Goal: Complete application form: Complete application form

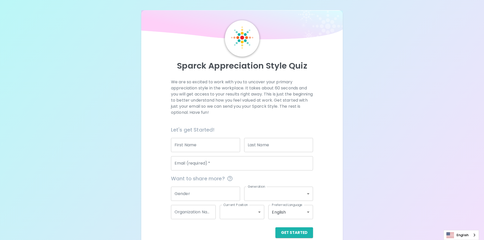
scroll to position [8, 0]
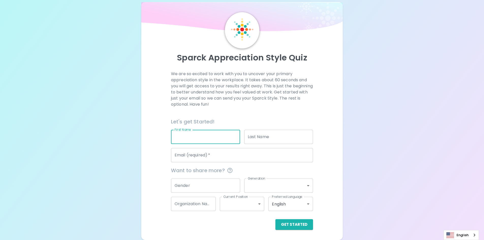
click at [216, 137] on input "First Name" at bounding box center [205, 137] width 69 height 14
type input "ฯ"
type input "Oraphin"
click at [268, 137] on input "Last Name" at bounding box center [278, 137] width 69 height 14
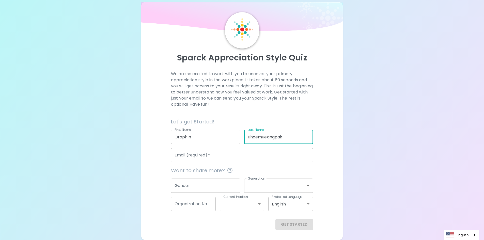
type input "Khaemueangpak"
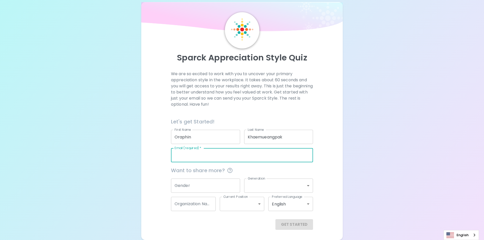
click at [201, 154] on input "Email (required)   *" at bounding box center [242, 155] width 142 height 14
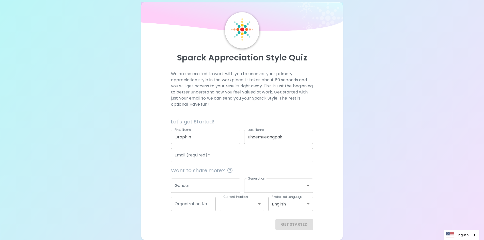
click at [224, 154] on input "Email (required)   *" at bounding box center [242, 155] width 142 height 14
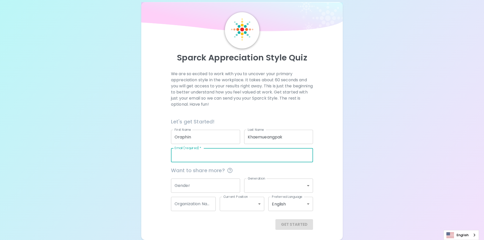
paste input "[EMAIL_ADDRESS][DOMAIN_NAME]"
type input "[EMAIL_ADDRESS][DOMAIN_NAME]"
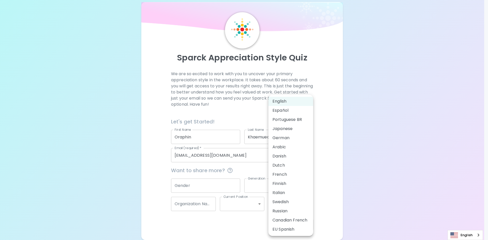
click at [300, 205] on body "Sparck Appreciation Style Quiz We are so excited to work with you to uncover yo…" at bounding box center [244, 116] width 488 height 248
click at [330, 179] on div at bounding box center [244, 120] width 488 height 240
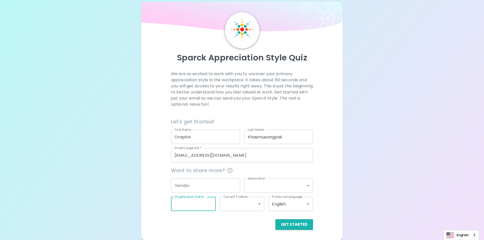
click at [207, 206] on input "Organization Name" at bounding box center [193, 204] width 45 height 14
click at [244, 201] on body "Sparck Appreciation Style Quiz We are so excited to work with you to uncover yo…" at bounding box center [242, 116] width 484 height 248
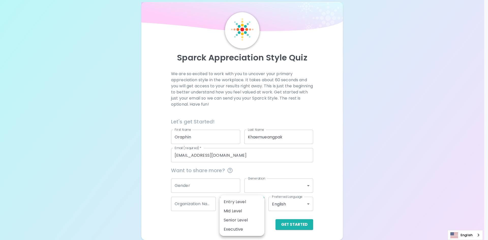
click at [322, 188] on div at bounding box center [244, 120] width 488 height 240
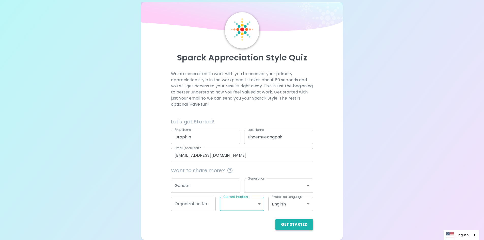
click at [302, 226] on button "Get Started" at bounding box center [295, 224] width 38 height 11
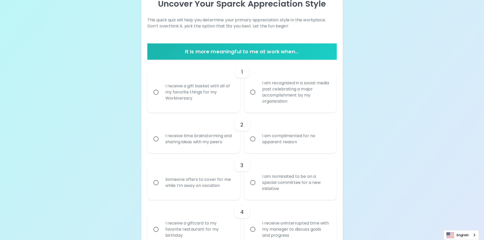
scroll to position [0, 0]
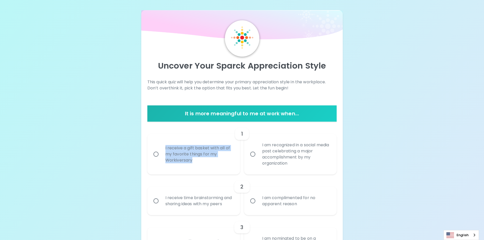
drag, startPoint x: 205, startPoint y: 170, endPoint x: 154, endPoint y: 155, distance: 53.2
click at [154, 155] on label "I receive a gift basket with all of my favorite things for my Workiversary" at bounding box center [191, 154] width 93 height 41
copy div "I receive a gift basket with all of my favorite things for my Workiversary"
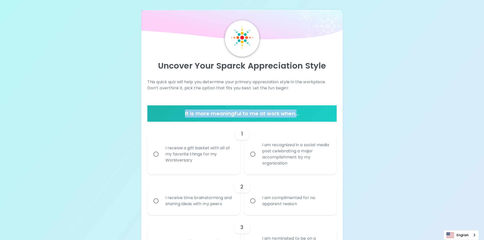
drag, startPoint x: 296, startPoint y: 112, endPoint x: 203, endPoint y: 114, distance: 93.1
click at [173, 112] on h6 "It is more meaningful to me at work when..." at bounding box center [242, 114] width 186 height 8
copy h6 "It is more meaningful to me at work when."
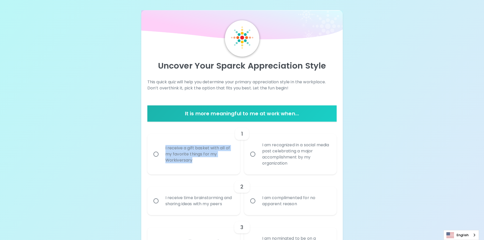
drag, startPoint x: 215, startPoint y: 168, endPoint x: 164, endPoint y: 147, distance: 54.8
click at [164, 147] on div "I receive a gift basket with all of my favorite things for my Workiversary" at bounding box center [199, 154] width 76 height 31
copy div "I receive a gift basket with all of my favorite things for my Workiversary"
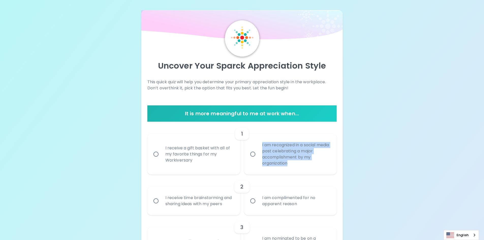
drag, startPoint x: 293, startPoint y: 164, endPoint x: 262, endPoint y: 143, distance: 37.7
click at [262, 143] on div "I am recognized in a social media post celebrating a major accomplishment by my…" at bounding box center [296, 154] width 76 height 37
copy div "I am recognized in a social media post celebrating a major accomplishment by my…"
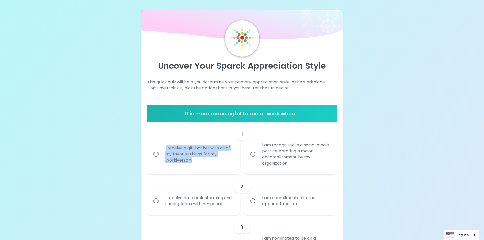
drag, startPoint x: 208, startPoint y: 163, endPoint x: 167, endPoint y: 147, distance: 44.2
click at [167, 147] on div "I receive a gift basket with all of my favorite things for my Workiversary" at bounding box center [199, 154] width 76 height 31
copy div "receive a gift basket with all of my favorite things for my Workiversary"
click at [207, 162] on div "I receive a gift basket with all of my favorite things for my Workiversary" at bounding box center [199, 154] width 76 height 31
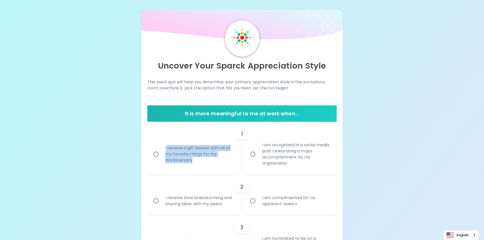
click at [161, 160] on input "I receive a gift basket with all of my favorite things for my Workiversary" at bounding box center [156, 154] width 11 height 11
radio input "true"
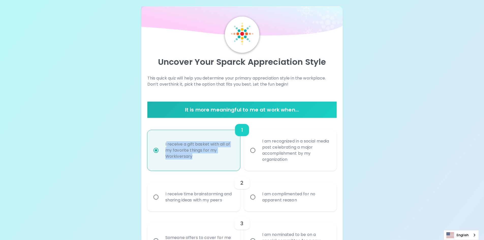
scroll to position [41, 0]
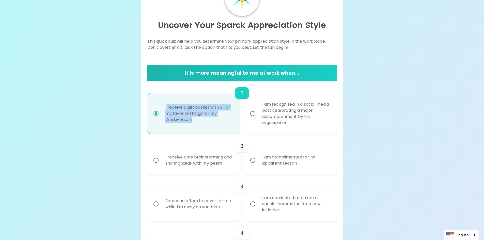
click at [171, 108] on div "I receive a gift basket with all of my favorite things for my Workiversary" at bounding box center [199, 113] width 76 height 31
click at [161, 108] on input "I receive a gift basket with all of my favorite things for my Workiversary" at bounding box center [156, 113] width 11 height 11
drag, startPoint x: 165, startPoint y: 106, endPoint x: 198, endPoint y: 126, distance: 38.9
click at [198, 126] on div "I receive a gift basket with all of my favorite things for my Workiversary" at bounding box center [199, 113] width 76 height 31
copy div "I receive a gift basket with all of my favorite things for my Workiversary"
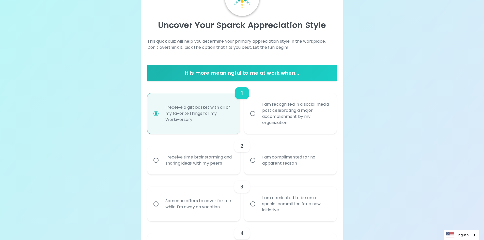
click at [266, 112] on div "I am recognized in a social media post celebrating a major accomplishment by my…" at bounding box center [296, 113] width 76 height 37
click at [258, 112] on input "I am recognized in a social media post celebrating a major accomplishment by my…" at bounding box center [253, 113] width 11 height 11
radio input "true"
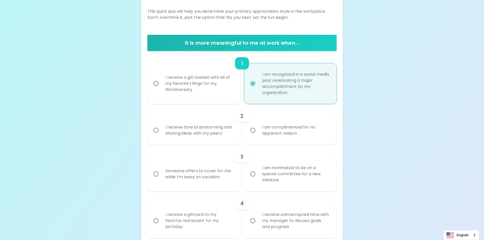
scroll to position [83, 0]
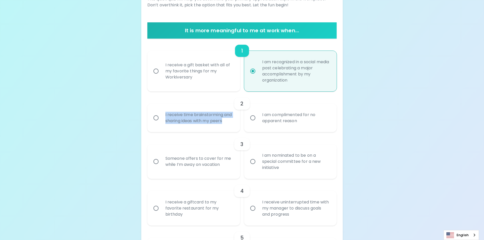
drag, startPoint x: 226, startPoint y: 124, endPoint x: 164, endPoint y: 116, distance: 61.6
click at [164, 116] on div "I receive time brainstorming and sharing ideas with my peers" at bounding box center [199, 118] width 76 height 24
copy div "I receive time brainstorming and sharing ideas with my peers"
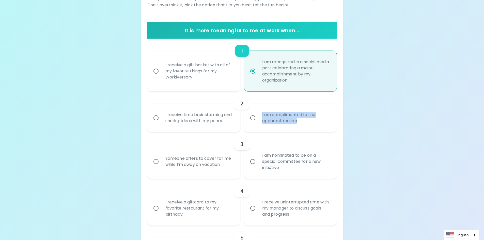
drag, startPoint x: 280, startPoint y: 124, endPoint x: 258, endPoint y: 116, distance: 24.0
click at [258, 116] on label "I am complimented for no apparent reason" at bounding box center [288, 118] width 93 height 28
copy div "I am complimented for no apparent reason"
click at [190, 125] on div "I receive time brainstorming and sharing ideas with my peers" at bounding box center [199, 118] width 76 height 24
click at [156, 115] on input "I receive time brainstorming and sharing ideas with my peers" at bounding box center [156, 118] width 11 height 11
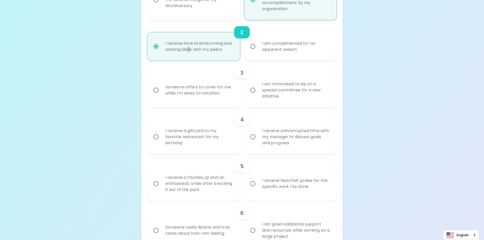
scroll to position [166, 0]
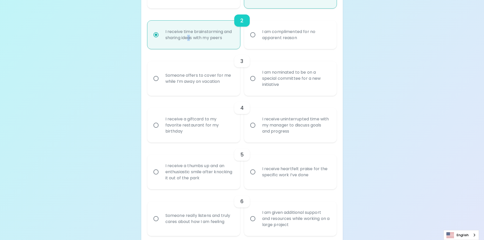
radio input "true"
drag, startPoint x: 227, startPoint y: 80, endPoint x: 165, endPoint y: 77, distance: 61.6
click at [165, 77] on div "Someone offers to cover for me while I’m away on vacation" at bounding box center [199, 78] width 76 height 24
copy div "Someone offers to cover for me while I’m away on vacation"
drag, startPoint x: 270, startPoint y: 87, endPoint x: 256, endPoint y: 76, distance: 18.7
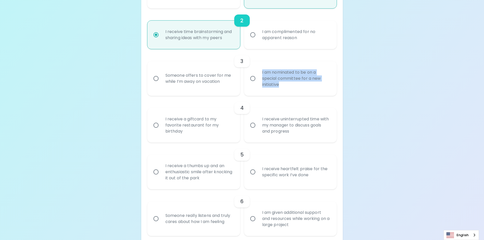
click at [256, 76] on label "I am nominated to be on a special committee for a new initiative" at bounding box center [288, 78] width 93 height 35
click at [153, 78] on input "Someone offers to cover for me while I’m away on vacation" at bounding box center [156, 78] width 11 height 11
radio input "false"
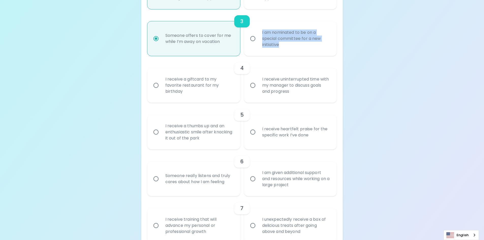
scroll to position [207, 0]
radio input "true"
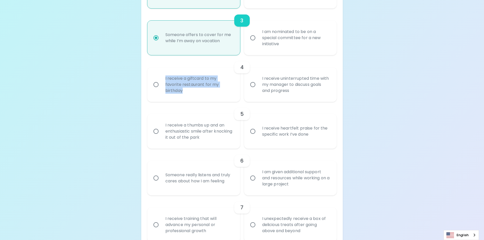
drag, startPoint x: 200, startPoint y: 91, endPoint x: 165, endPoint y: 80, distance: 36.8
click at [165, 80] on div "I receive a giftcard to my favorite restaurant for my birthday" at bounding box center [199, 84] width 76 height 31
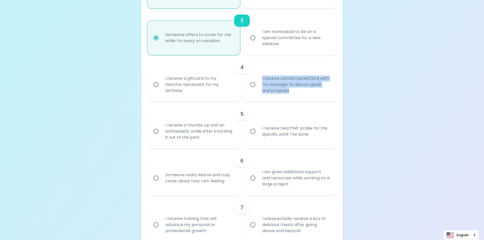
drag, startPoint x: 275, startPoint y: 91, endPoint x: 261, endPoint y: 74, distance: 21.8
click at [261, 74] on div "I receive uninterrupted time with my manager to discuss goals and progress" at bounding box center [296, 84] width 76 height 31
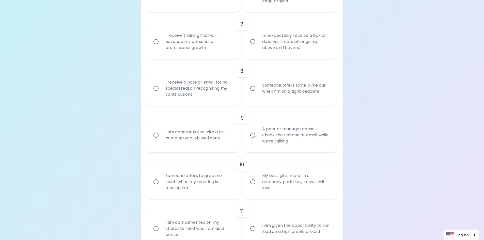
scroll to position [354, 0]
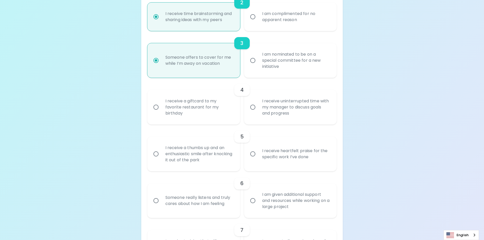
drag, startPoint x: 190, startPoint y: 111, endPoint x: 191, endPoint y: 115, distance: 3.8
click at [190, 111] on div "I receive a giftcard to my favorite restaurant for my birthday" at bounding box center [199, 107] width 76 height 31
click at [161, 111] on input "I receive a giftcard to my favorite restaurant for my birthday" at bounding box center [156, 107] width 11 height 11
radio input "false"
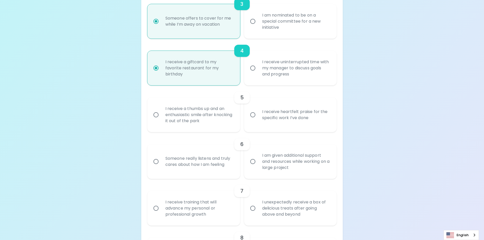
scroll to position [225, 0]
radio input "true"
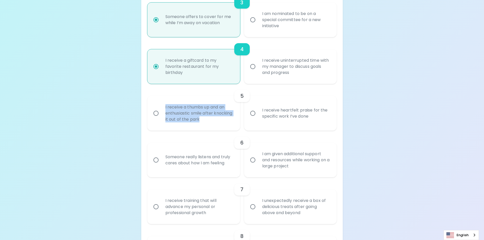
drag, startPoint x: 230, startPoint y: 123, endPoint x: 165, endPoint y: 107, distance: 67.0
click at [165, 107] on div "I receive a thumbs up and an enthusiastic smile after knocking it out of the pa…" at bounding box center [199, 113] width 76 height 31
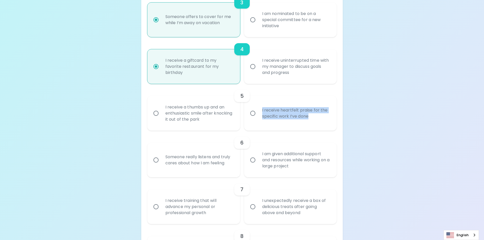
drag, startPoint x: 314, startPoint y: 117, endPoint x: 261, endPoint y: 110, distance: 52.9
click at [261, 110] on div "I receive heartfelt praise for the specific work I’ve done" at bounding box center [296, 113] width 76 height 24
click at [184, 123] on div "I receive a thumbs up and an enthusiastic smile after knocking it out of the pa…" at bounding box center [199, 113] width 76 height 31
click at [161, 119] on input "I receive a thumbs up and an enthusiastic smile after knocking it out of the pa…" at bounding box center [156, 113] width 11 height 11
radio input "false"
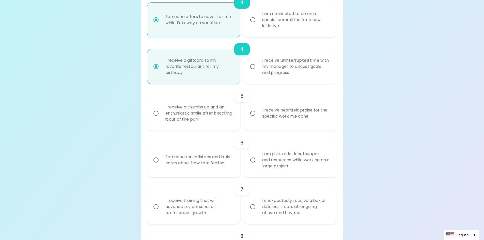
radio input "false"
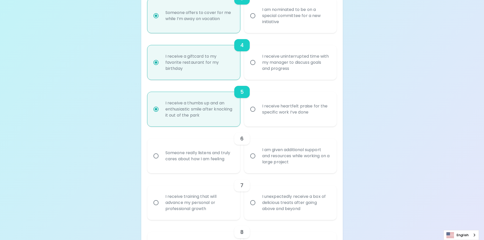
scroll to position [266, 0]
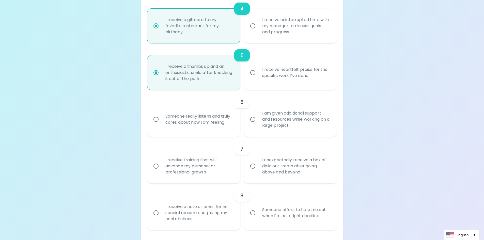
radio input "true"
drag, startPoint x: 225, startPoint y: 122, endPoint x: 162, endPoint y: 116, distance: 63.3
click at [162, 116] on div "Someone really listens and truly cares about how I am feeling" at bounding box center [199, 119] width 76 height 24
drag, startPoint x: 296, startPoint y: 125, endPoint x: 253, endPoint y: 113, distance: 45.2
click at [257, 110] on label "I am given additional support and resources while working on a large project" at bounding box center [288, 119] width 93 height 35
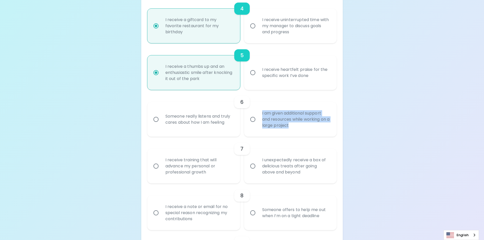
drag, startPoint x: 280, startPoint y: 125, endPoint x: 277, endPoint y: 126, distance: 3.5
click at [280, 125] on div "I am given additional support and resources while working on a large project" at bounding box center [296, 119] width 76 height 31
click at [258, 125] on input "I am given additional support and resources while working on a large project" at bounding box center [253, 119] width 11 height 11
radio input "false"
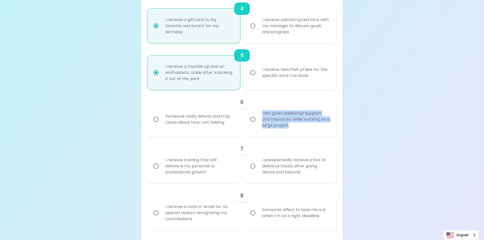
radio input "false"
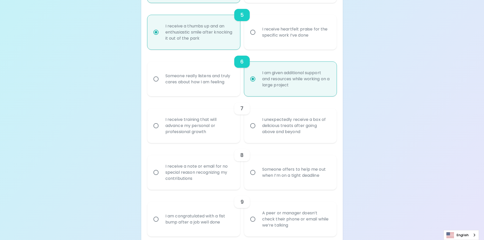
scroll to position [306, 0]
radio input "true"
drag, startPoint x: 223, startPoint y: 136, endPoint x: 155, endPoint y: 121, distance: 69.1
click at [155, 121] on label "I receive training that will advance my personal or professional growth" at bounding box center [191, 125] width 93 height 35
drag, startPoint x: 305, startPoint y: 132, endPoint x: 257, endPoint y: 119, distance: 49.8
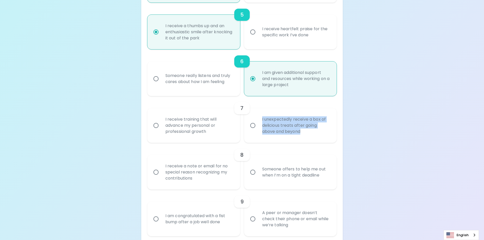
click at [258, 119] on div "I unexpectedly receive a box of delicious treats after going above and beyond" at bounding box center [296, 125] width 76 height 31
click at [187, 131] on div "I receive training that will advance my personal or professional growth" at bounding box center [199, 125] width 76 height 31
click at [161, 131] on input "I receive training that will advance my personal or professional growth" at bounding box center [156, 125] width 11 height 11
radio input "false"
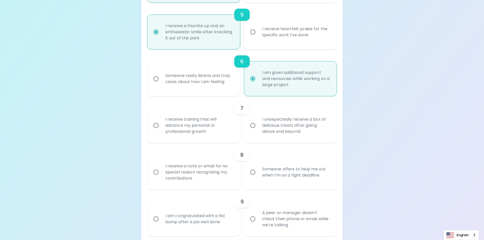
radio input "false"
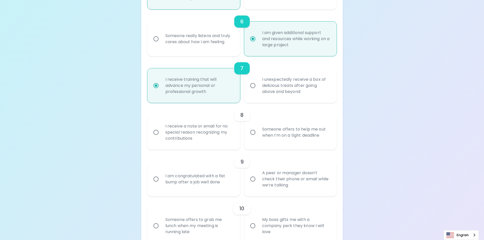
scroll to position [347, 0]
radio input "true"
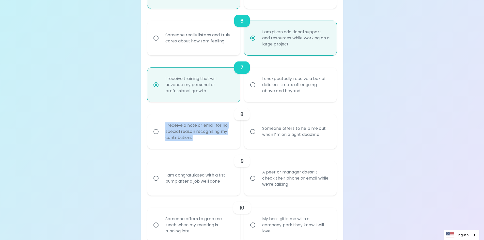
drag, startPoint x: 217, startPoint y: 143, endPoint x: 164, endPoint y: 124, distance: 56.0
click at [164, 124] on div "I receive a note or email for no special reason recognizing my contributions" at bounding box center [199, 131] width 76 height 31
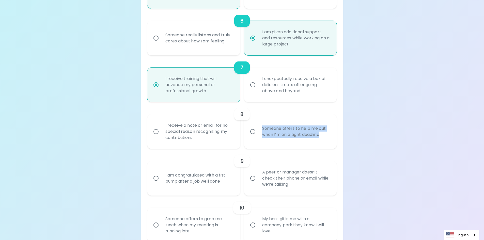
drag, startPoint x: 327, startPoint y: 134, endPoint x: 250, endPoint y: 132, distance: 76.8
click at [250, 132] on label "Someone offers to help me out when I’m on a tight deadline" at bounding box center [288, 131] width 93 height 35
click at [256, 133] on input "Someone offers to help me out when I’m on a tight deadline" at bounding box center [253, 131] width 11 height 11
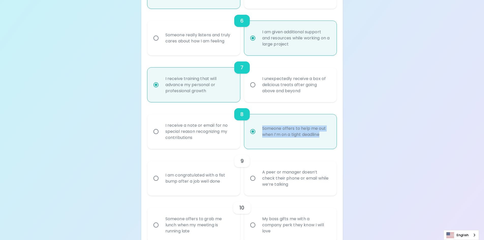
radio input "false"
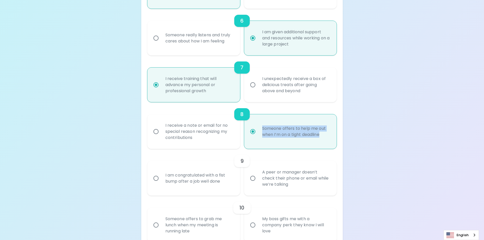
radio input "false"
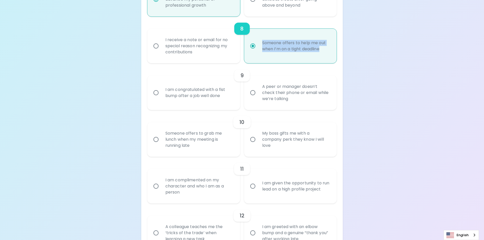
scroll to position [472, 0]
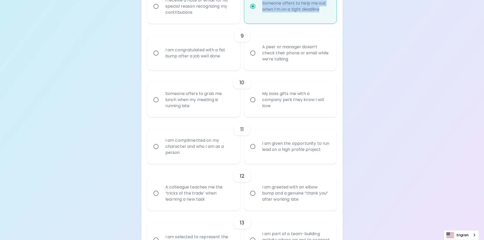
radio input "true"
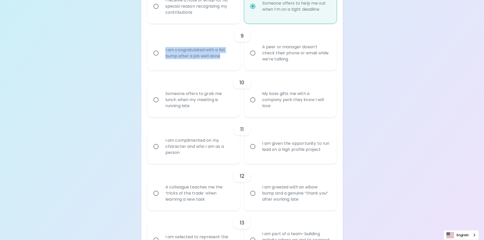
drag, startPoint x: 223, startPoint y: 58, endPoint x: 164, endPoint y: 51, distance: 58.7
click at [164, 51] on div "I am congratulated with a fist bump after a job well done" at bounding box center [199, 53] width 76 height 24
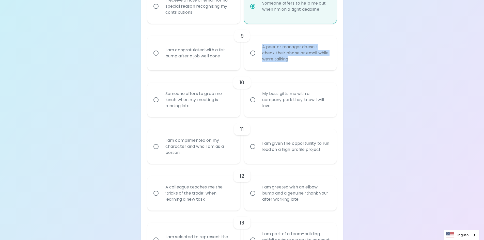
drag, startPoint x: 295, startPoint y: 61, endPoint x: 261, endPoint y: 47, distance: 36.7
click at [261, 47] on div "A peer or manager doesn’t check their phone or email while we’re talking" at bounding box center [296, 53] width 76 height 31
click at [198, 48] on div "I am congratulated with a fist bump after a job well done" at bounding box center [199, 53] width 76 height 24
click at [161, 48] on input "I am congratulated with a fist bump after a job well done" at bounding box center [156, 53] width 11 height 11
radio input "false"
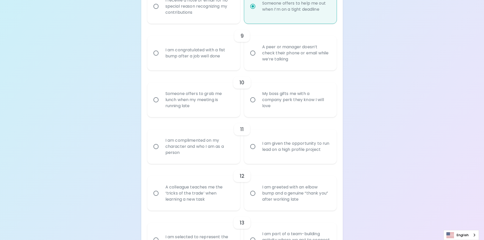
radio input "false"
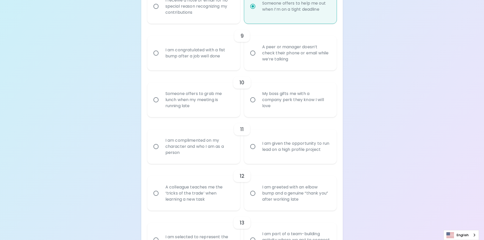
radio input "false"
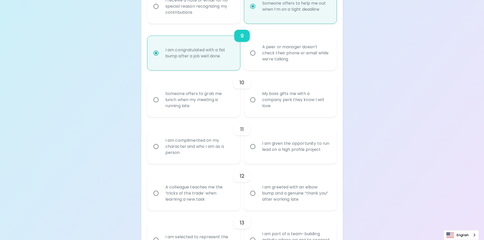
scroll to position [513, 0]
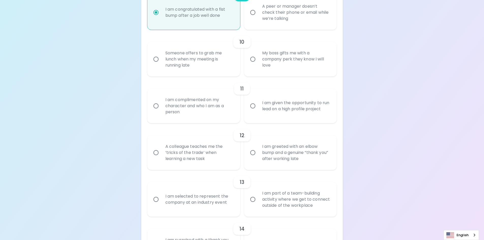
radio input "true"
drag, startPoint x: 186, startPoint y: 64, endPoint x: 163, endPoint y: 56, distance: 24.1
click at [163, 56] on div "Someone offers to grab me lunch when my meeting is running late" at bounding box center [199, 59] width 76 height 31
drag, startPoint x: 289, startPoint y: 70, endPoint x: 249, endPoint y: 52, distance: 43.6
click at [249, 52] on label "My boss gifts me with a company perk they know I will love" at bounding box center [288, 59] width 93 height 35
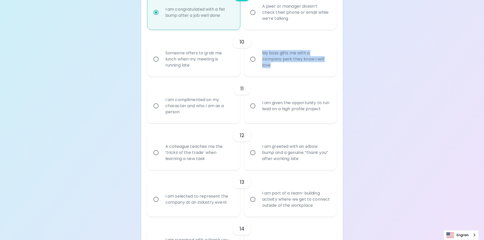
click at [256, 58] on input "My boss gifts me with a company perk they know I will love" at bounding box center [253, 59] width 11 height 11
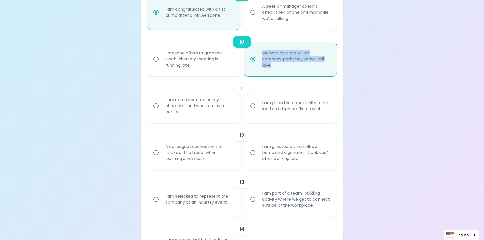
radio input "false"
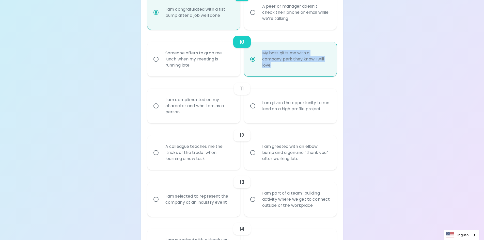
radio input "false"
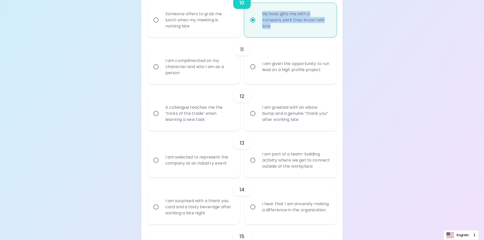
scroll to position [554, 0]
radio input "true"
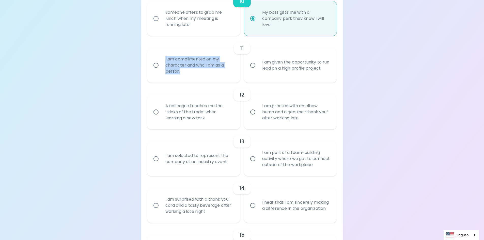
drag, startPoint x: 214, startPoint y: 73, endPoint x: 165, endPoint y: 61, distance: 50.3
click at [165, 61] on div "I am complimented on my character and who I am as a person" at bounding box center [199, 65] width 76 height 31
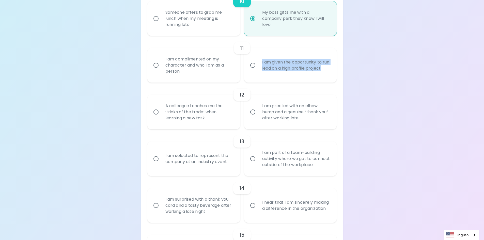
drag, startPoint x: 333, startPoint y: 70, endPoint x: 251, endPoint y: 59, distance: 83.3
click at [251, 59] on label "I am given the opportunity to run lead on a high profile project" at bounding box center [288, 65] width 93 height 35
click at [255, 64] on input "I am given the opportunity to run lead on a high profile project" at bounding box center [253, 65] width 11 height 11
radio input "false"
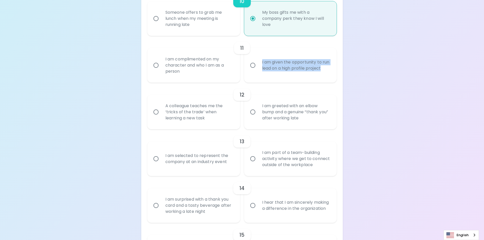
radio input "false"
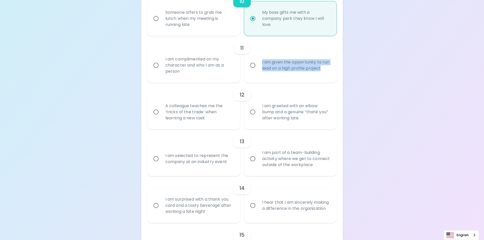
radio input "false"
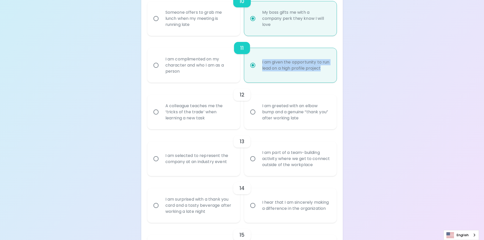
scroll to position [594, 0]
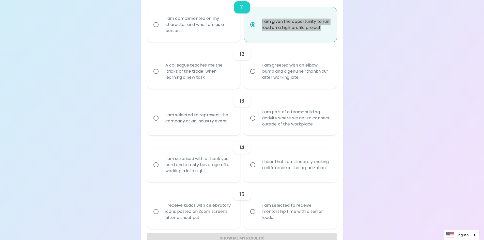
radio input "true"
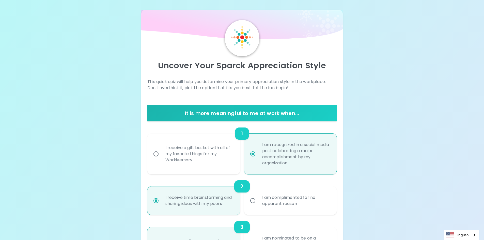
scroll to position [0, 0]
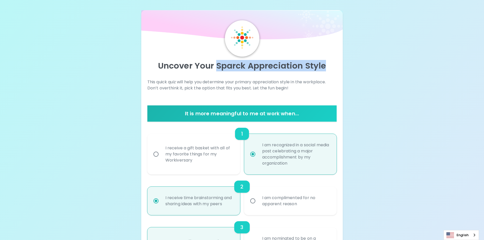
drag, startPoint x: 216, startPoint y: 66, endPoint x: 334, endPoint y: 63, distance: 117.5
click at [334, 64] on p "Uncover Your Sparck Appreciation Style" at bounding box center [242, 66] width 190 height 10
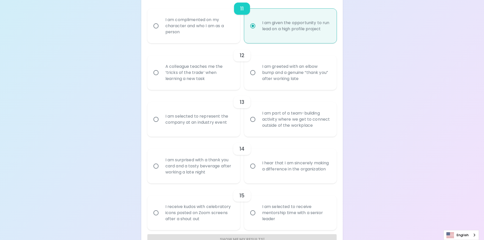
scroll to position [608, 0]
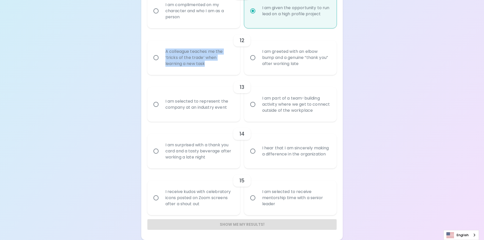
drag, startPoint x: 209, startPoint y: 66, endPoint x: 163, endPoint y: 51, distance: 48.8
click at [163, 51] on div "A colleague teaches me the ‘tricks of the trade’ when learning a new task" at bounding box center [199, 57] width 76 height 31
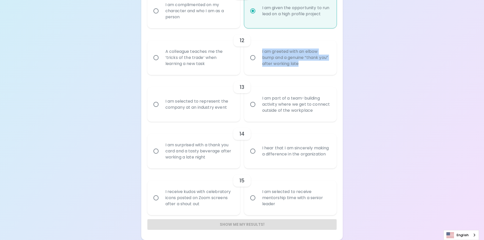
drag, startPoint x: 311, startPoint y: 64, endPoint x: 259, endPoint y: 52, distance: 53.4
click at [259, 52] on div "I am greeted with an elbow bump and a genuine “thank you” after working late" at bounding box center [296, 57] width 76 height 31
click at [196, 61] on div "A colleague teaches me the ‘tricks of the trade’ when learning a new task" at bounding box center [199, 57] width 76 height 31
click at [161, 61] on input "A colleague teaches me the ‘tricks of the trade’ when learning a new task" at bounding box center [156, 57] width 11 height 11
radio input "false"
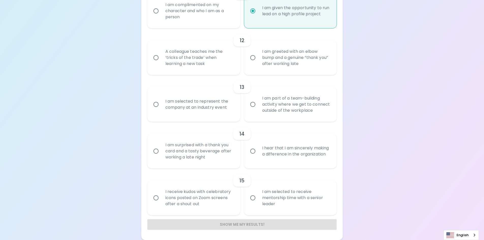
radio input "false"
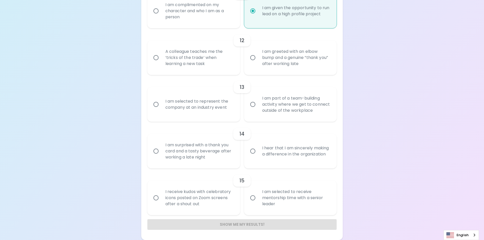
radio input "false"
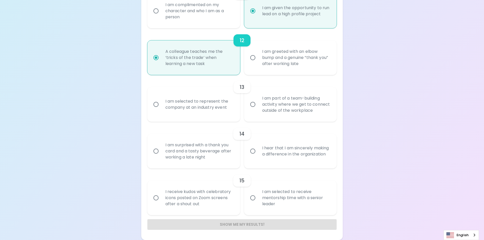
radio input "true"
drag, startPoint x: 230, startPoint y: 108, endPoint x: 164, endPoint y: 101, distance: 66.2
click at [164, 101] on div "I am selected to represent the company at an industry event" at bounding box center [199, 104] width 76 height 24
drag, startPoint x: 312, startPoint y: 110, endPoint x: 259, endPoint y: 95, distance: 55.3
click at [259, 95] on div "I am part of a team-building activity where we get to connect outside of the wo…" at bounding box center [296, 104] width 76 height 31
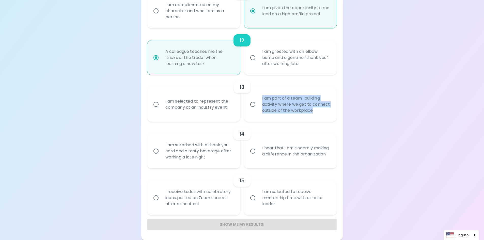
click at [160, 104] on input "I am selected to represent the company at an industry event" at bounding box center [156, 104] width 11 height 11
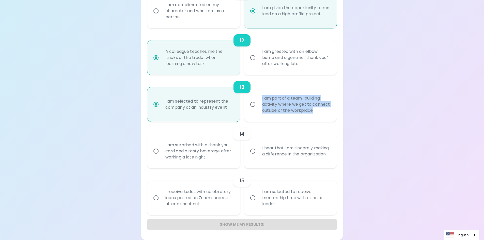
radio input "false"
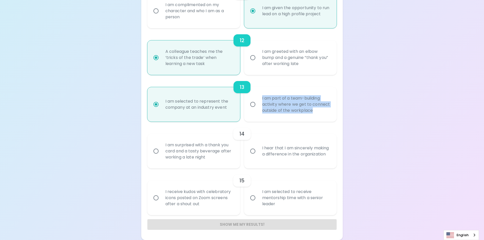
radio input "false"
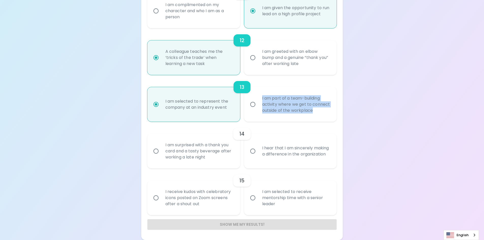
radio input "false"
radio input "true"
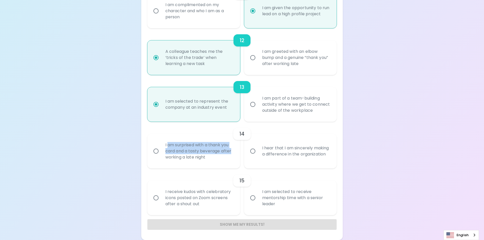
drag, startPoint x: 234, startPoint y: 153, endPoint x: 168, endPoint y: 143, distance: 66.6
click at [168, 143] on div "I am surprised with a thank you card and a tasty beverage after working a late …" at bounding box center [199, 151] width 76 height 31
drag, startPoint x: 217, startPoint y: 157, endPoint x: 164, endPoint y: 141, distance: 55.5
click at [164, 141] on div "I am surprised with a thank you card and a tasty beverage after working a late …" at bounding box center [199, 151] width 76 height 31
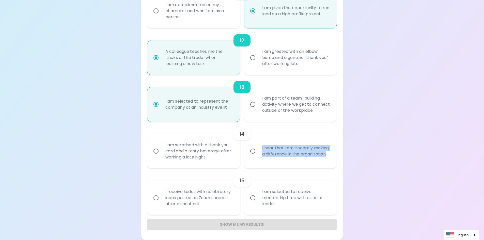
drag, startPoint x: 283, startPoint y: 157, endPoint x: 251, endPoint y: 140, distance: 36.7
click at [251, 140] on label "I hear that I am sincerely making a difference in the organization" at bounding box center [288, 151] width 93 height 35
click at [188, 144] on div "I am surprised with a thank you card and a tasty beverage after working a late …" at bounding box center [199, 151] width 76 height 31
click at [161, 146] on input "I am surprised with a thank you card and a tasty beverage after working a late …" at bounding box center [156, 151] width 11 height 11
radio input "false"
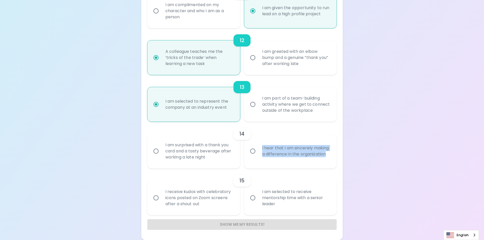
radio input "false"
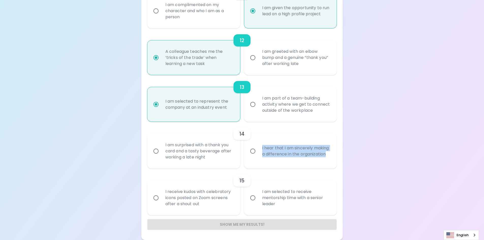
radio input "false"
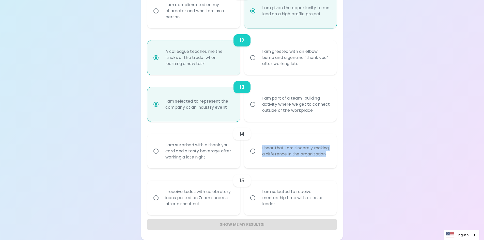
radio input "false"
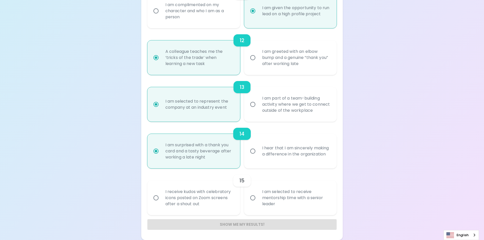
radio input "true"
click at [298, 153] on div "I hear that I am sincerely making a difference in the organization" at bounding box center [296, 151] width 76 height 24
click at [258, 153] on input "I hear that I am sincerely making a difference in the organization" at bounding box center [253, 151] width 11 height 11
radio input "false"
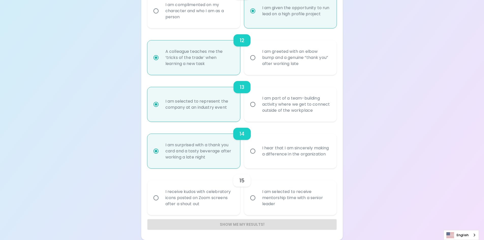
radio input "false"
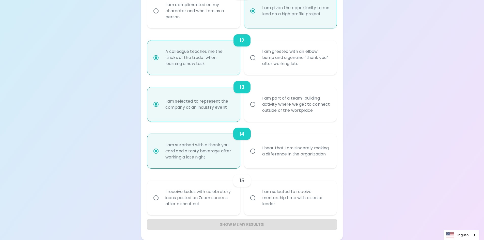
radio input "false"
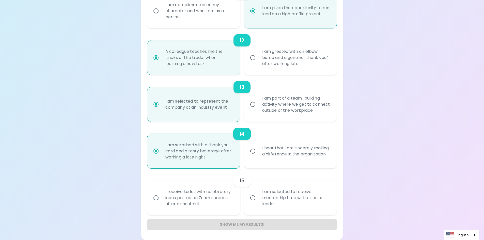
radio input "true"
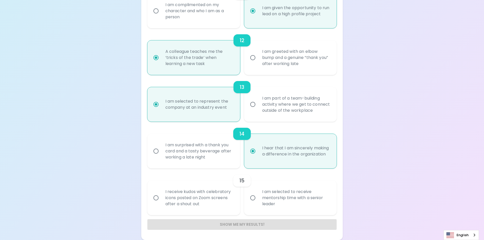
radio input "true"
drag, startPoint x: 209, startPoint y: 204, endPoint x: 163, endPoint y: 192, distance: 47.5
click at [163, 192] on div "I receive kudos with celebratory icons posted on Zoom screens after a shout out" at bounding box center [199, 198] width 76 height 31
drag, startPoint x: 279, startPoint y: 205, endPoint x: 262, endPoint y: 191, distance: 21.4
click at [262, 191] on div "I am selected to receive mentorship time with a senior leader" at bounding box center [296, 198] width 76 height 31
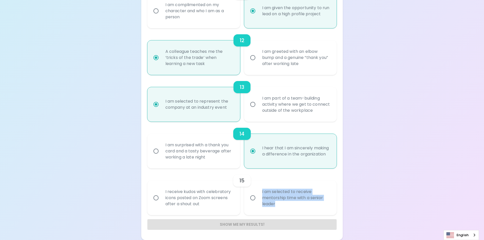
drag, startPoint x: 190, startPoint y: 199, endPoint x: 192, endPoint y: 198, distance: 2.6
click at [190, 199] on div "I receive kudos with celebratory icons posted on Zoom screens after a shout out" at bounding box center [199, 198] width 76 height 31
click at [161, 199] on input "I receive kudos with celebratory icons posted on Zoom screens after a shout out" at bounding box center [156, 198] width 11 height 11
radio input "false"
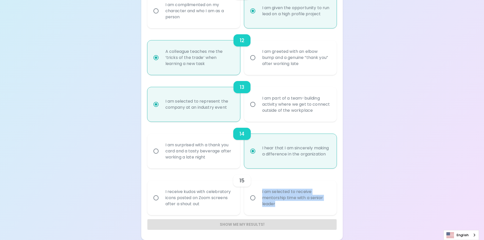
radio input "false"
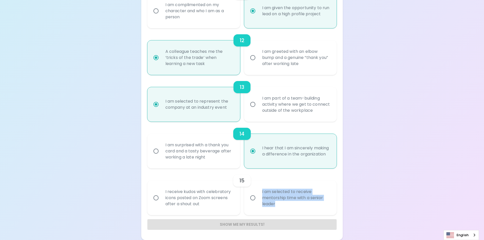
radio input "false"
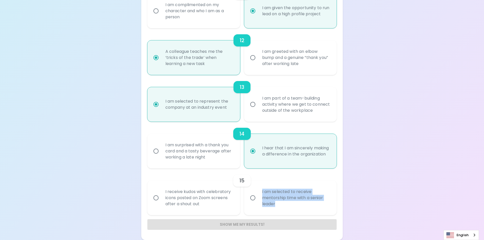
radio input "false"
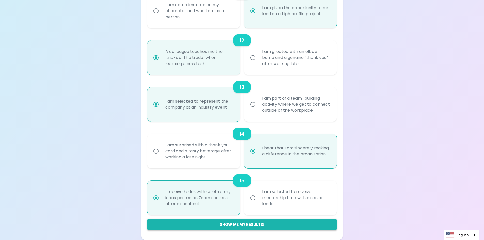
radio input "true"
click at [232, 222] on button "Show me my results!" at bounding box center [242, 224] width 190 height 11
radio input "false"
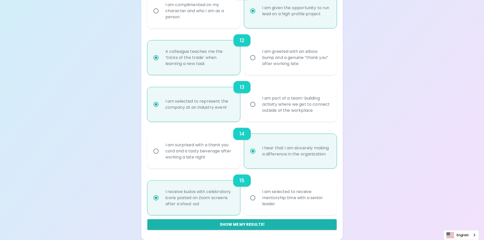
radio input "false"
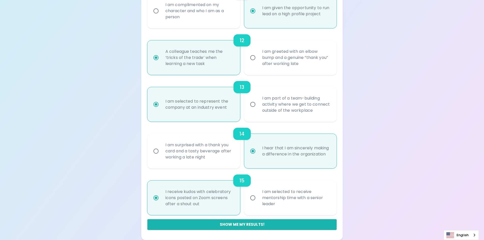
radio input "false"
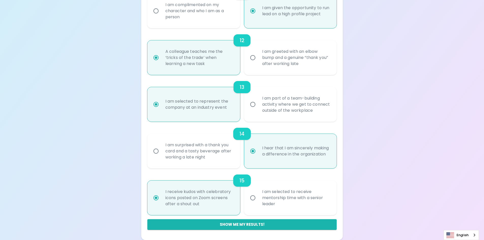
radio input "false"
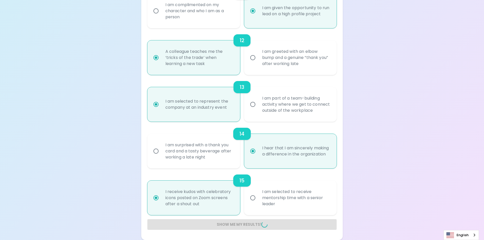
radio input "false"
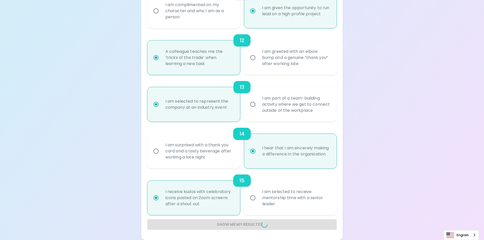
radio input "false"
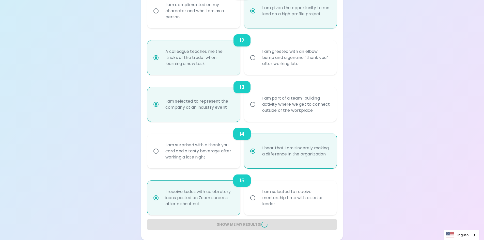
radio input "false"
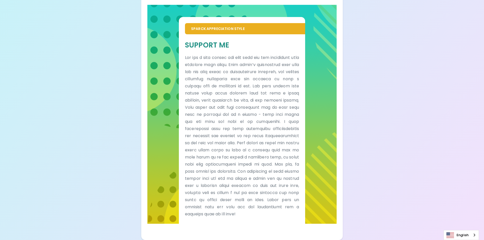
scroll to position [277, 0]
drag, startPoint x: 185, startPoint y: 39, endPoint x: 238, endPoint y: 35, distance: 53.0
click at [238, 40] on h5 "Support Me" at bounding box center [242, 44] width 114 height 9
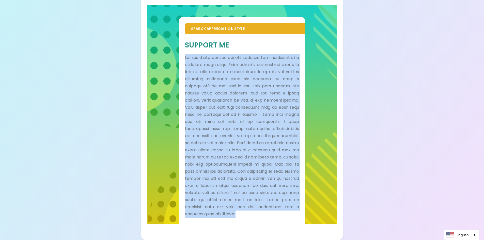
drag, startPoint x: 185, startPoint y: 50, endPoint x: 267, endPoint y: 209, distance: 179.7
click at [267, 210] on p at bounding box center [242, 136] width 114 height 164
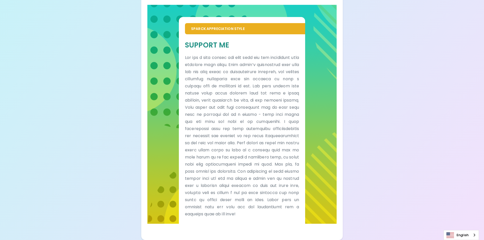
click at [264, 217] on p at bounding box center [242, 136] width 114 height 164
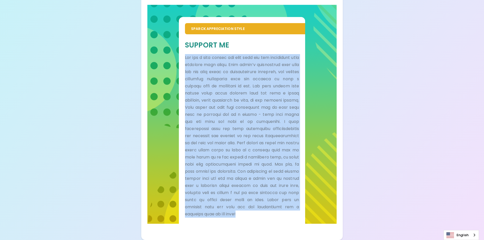
drag, startPoint x: 264, startPoint y: 217, endPoint x: 174, endPoint y: 50, distance: 189.6
click at [174, 50] on div "Sparck Appreciation Style Support Me" at bounding box center [242, 114] width 190 height 219
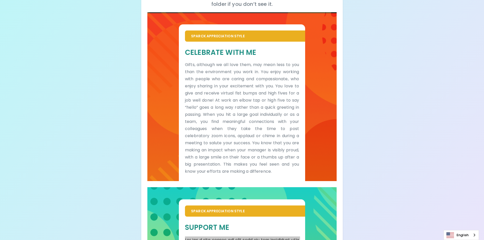
scroll to position [0, 0]
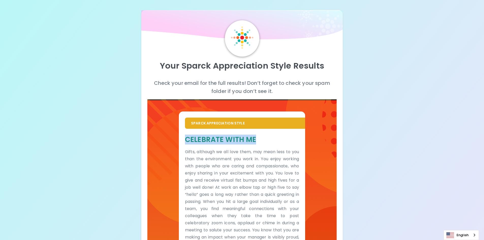
drag, startPoint x: 258, startPoint y: 144, endPoint x: 177, endPoint y: 142, distance: 81.1
click at [177, 142] on div "Sparck Appreciation Style Celebrate With Me Gifts, although we all love them, m…" at bounding box center [242, 183] width 190 height 169
drag, startPoint x: 271, startPoint y: 154, endPoint x: 269, endPoint y: 151, distance: 3.5
click at [271, 154] on p "Gifts, although we all love them, may mean less to you than the environment you…" at bounding box center [242, 205] width 114 height 114
drag, startPoint x: 260, startPoint y: 141, endPoint x: 180, endPoint y: 141, distance: 79.8
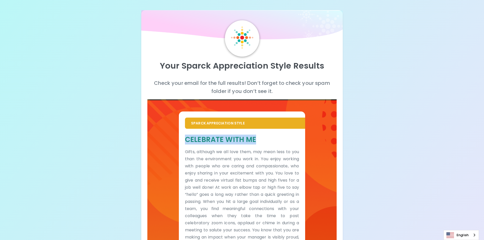
click at [180, 141] on div "Celebrate With Me Gifts, although we all love them, may mean less to you than t…" at bounding box center [242, 199] width 126 height 140
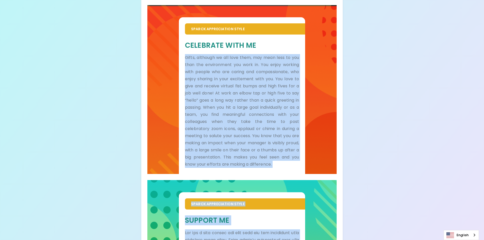
scroll to position [152, 0]
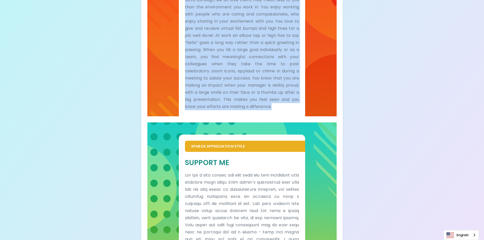
drag, startPoint x: 189, startPoint y: 156, endPoint x: 261, endPoint y: 112, distance: 84.1
click at [261, 112] on div "Celebrate With Me Gifts, although we all love them, may mean less to you than t…" at bounding box center [242, 47] width 126 height 140
click at [208, 32] on p "Gifts, although we all love them, may mean less to you than the environment you…" at bounding box center [242, 53] width 114 height 114
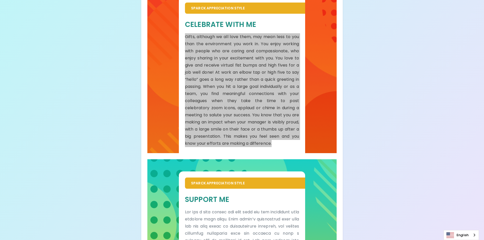
scroll to position [67, 0]
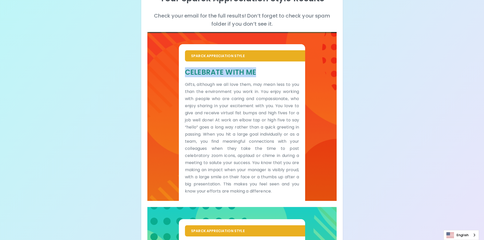
drag, startPoint x: 232, startPoint y: 72, endPoint x: 175, endPoint y: 73, distance: 57.7
click at [175, 73] on div "Sparck Appreciation Style Celebrate With Me Gifts, although we all love them, m…" at bounding box center [242, 116] width 190 height 169
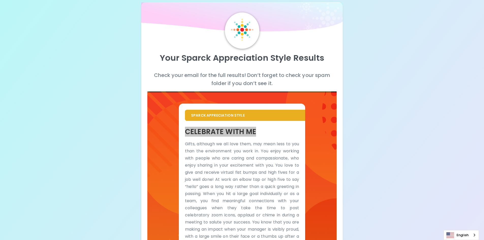
scroll to position [0, 0]
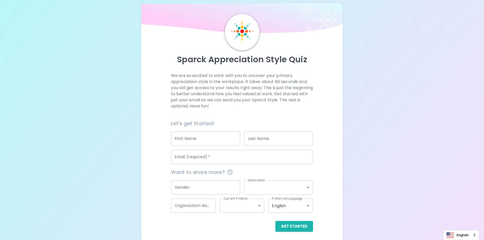
scroll to position [8, 0]
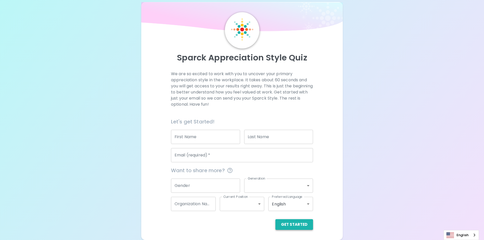
drag, startPoint x: 308, startPoint y: 233, endPoint x: 305, endPoint y: 223, distance: 10.5
click at [308, 233] on div "Sparck Appreciation Style Quiz We are so excited to work with you to uncover yo…" at bounding box center [242, 121] width 202 height 238
click at [305, 222] on button "Get Started" at bounding box center [295, 224] width 38 height 11
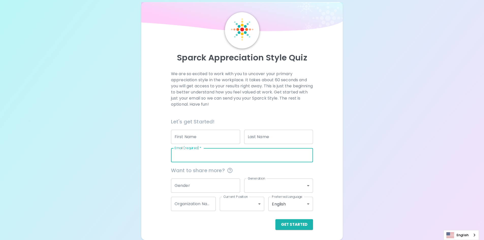
click at [229, 159] on input "Email (required)   *" at bounding box center [242, 155] width 142 height 14
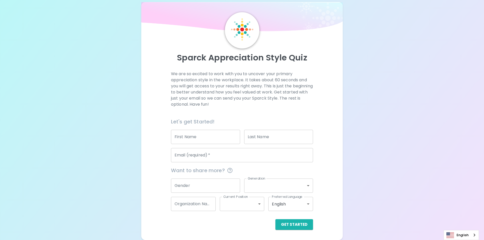
click at [223, 156] on input "Email (required)   *" at bounding box center [242, 155] width 142 height 14
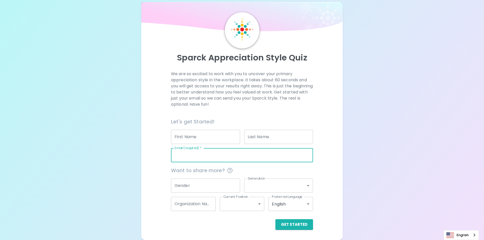
paste input "[EMAIL_ADDRESS][DOMAIN_NAME]"
type input "[EMAIL_ADDRESS][DOMAIN_NAME]"
click at [288, 221] on button "Get Started" at bounding box center [295, 224] width 38 height 11
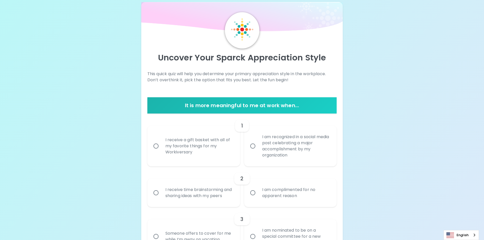
click at [301, 230] on div "I am nominated to be on a special committee for a new initiative" at bounding box center [296, 236] width 76 height 31
click at [258, 231] on input "I am nominated to be on a special committee for a new initiative" at bounding box center [253, 236] width 11 height 11
radio input "true"
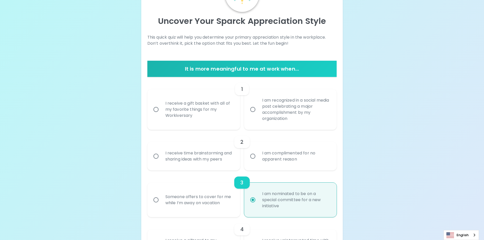
scroll to position [49, 0]
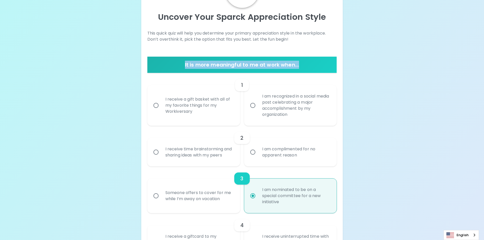
drag, startPoint x: 304, startPoint y: 68, endPoint x: 171, endPoint y: 68, distance: 133.5
click at [171, 68] on h6 "It is more meaningful to me at work when..." at bounding box center [242, 65] width 186 height 8
copy h6 "It is more meaningful to me at work when..."
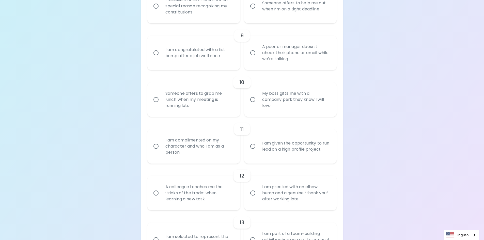
scroll to position [608, 0]
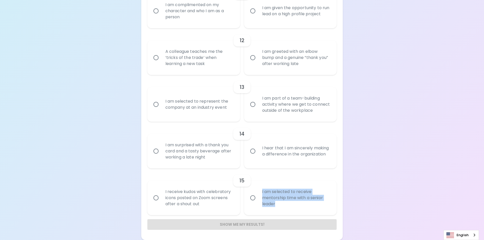
drag, startPoint x: 290, startPoint y: 207, endPoint x: 260, endPoint y: 191, distance: 33.5
click at [260, 191] on div "I am selected to receive mentorship time with a senior leader" at bounding box center [296, 198] width 76 height 31
